Goal: Task Accomplishment & Management: Manage account settings

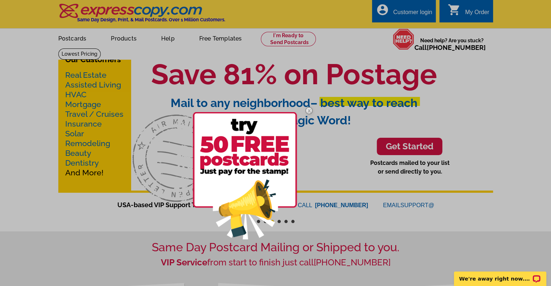
click at [405, 13] on div at bounding box center [275, 143] width 551 height 286
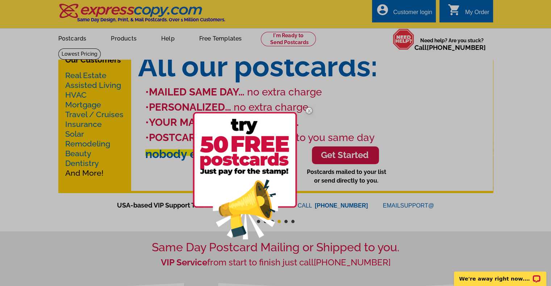
click at [406, 13] on div at bounding box center [275, 143] width 551 height 286
click at [309, 110] on img at bounding box center [308, 110] width 21 height 21
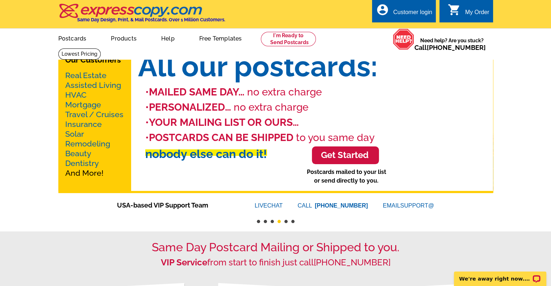
click at [413, 13] on div "Customer login" at bounding box center [412, 14] width 39 height 10
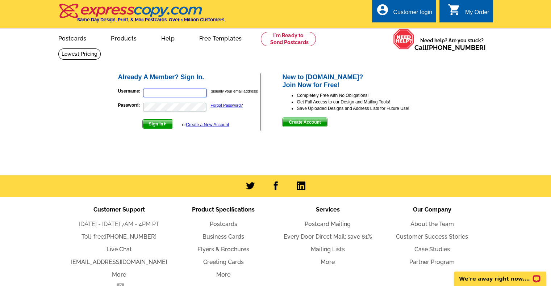
click at [183, 93] on input "Username:" at bounding box center [174, 93] width 63 height 9
type input "[PERSON_NAME][EMAIL_ADDRESS][DOMAIN_NAME]"
click at [154, 127] on span "Sign In" at bounding box center [158, 124] width 30 height 9
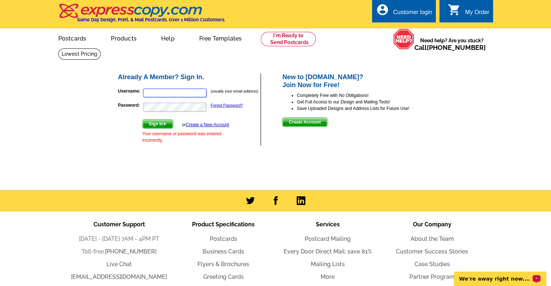
click at [165, 93] on input "Username:" at bounding box center [174, 93] width 63 height 9
type input "[PERSON_NAME][EMAIL_ADDRESS][DOMAIN_NAME]"
click at [158, 122] on span "Sign In" at bounding box center [158, 124] width 30 height 9
